Goal: Information Seeking & Learning: Learn about a topic

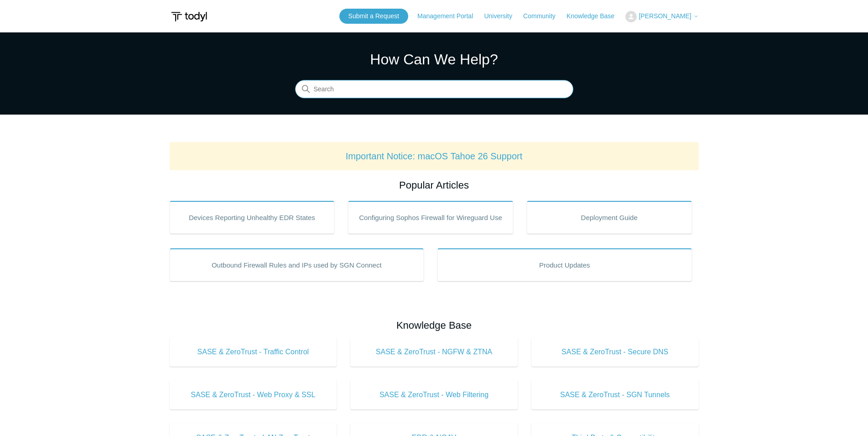
click at [379, 89] on input "Search" at bounding box center [434, 89] width 278 height 18
type input "VPN"
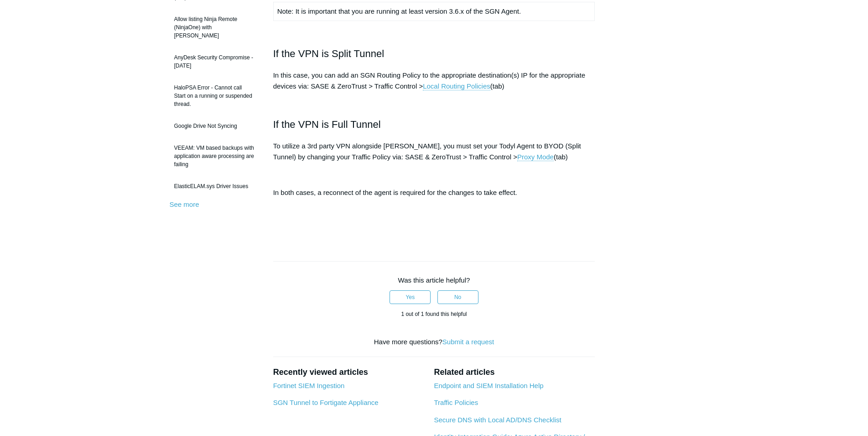
scroll to position [279, 0]
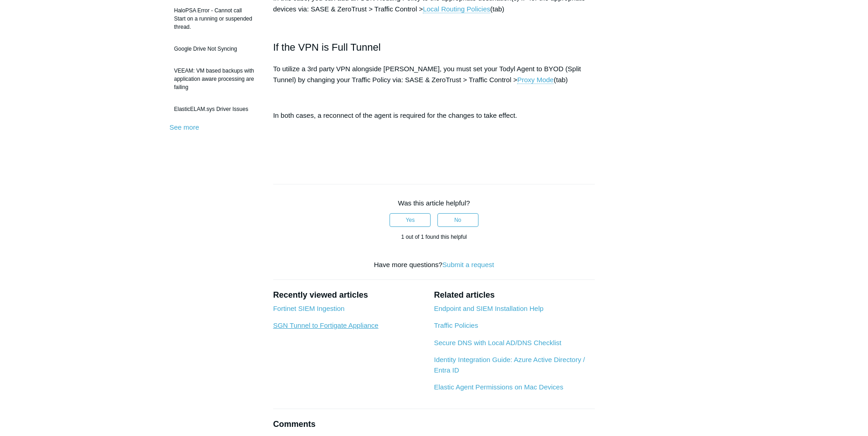
click at [319, 327] on link "SGN Tunnel to Fortigate Appliance" at bounding box center [325, 325] width 105 height 8
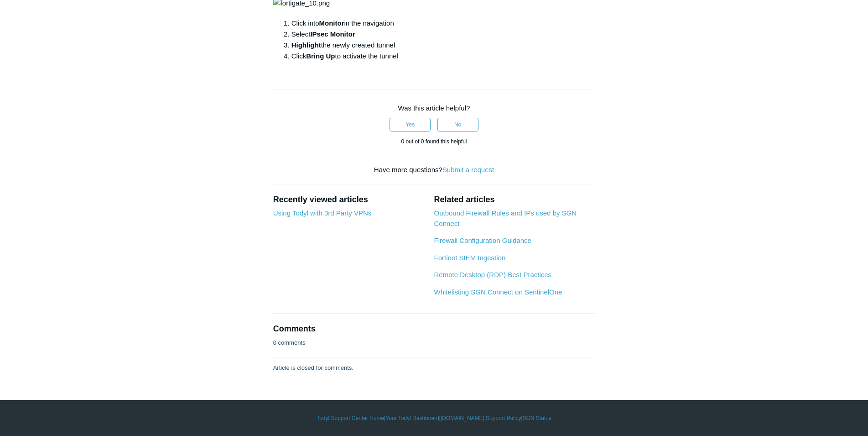
scroll to position [3237, 0]
